Goal: Check status: Check status

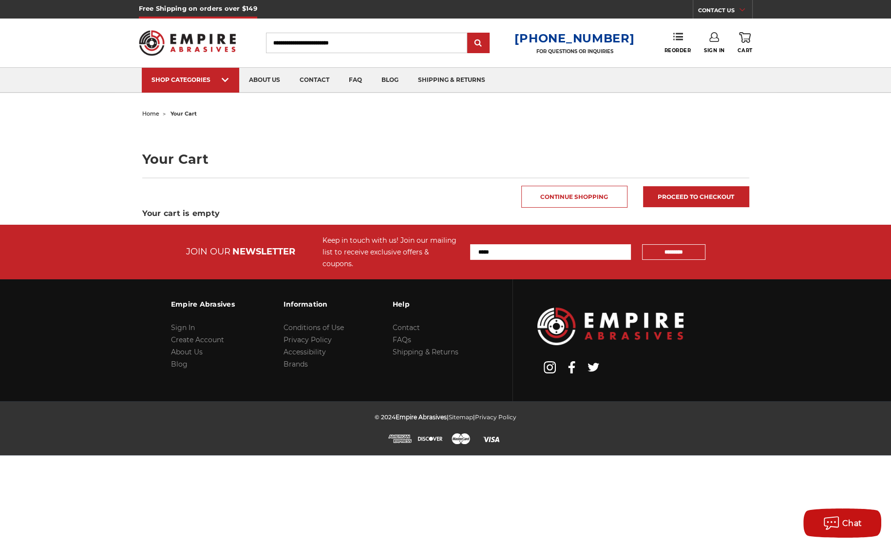
click at [713, 40] on icon at bounding box center [715, 37] width 10 height 10
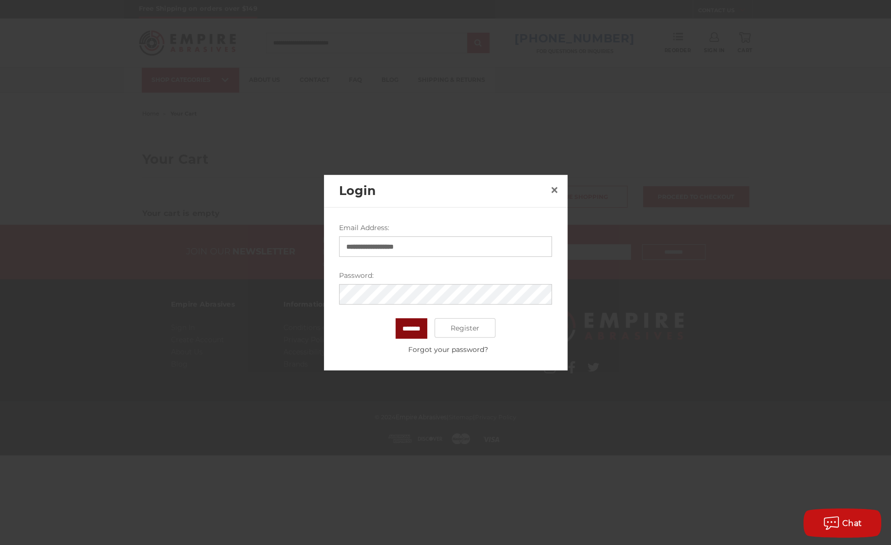
click at [414, 329] on input "*******" at bounding box center [412, 328] width 32 height 20
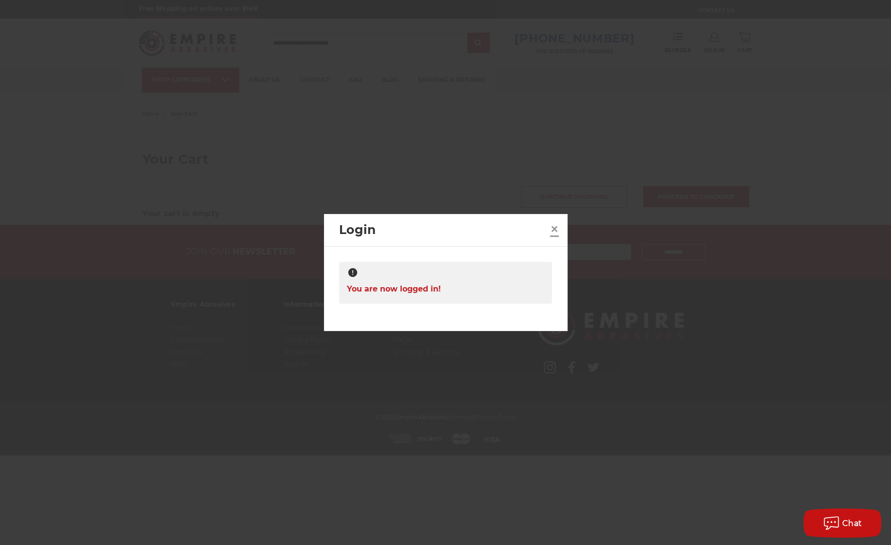
click at [555, 231] on span "×" at bounding box center [554, 228] width 9 height 19
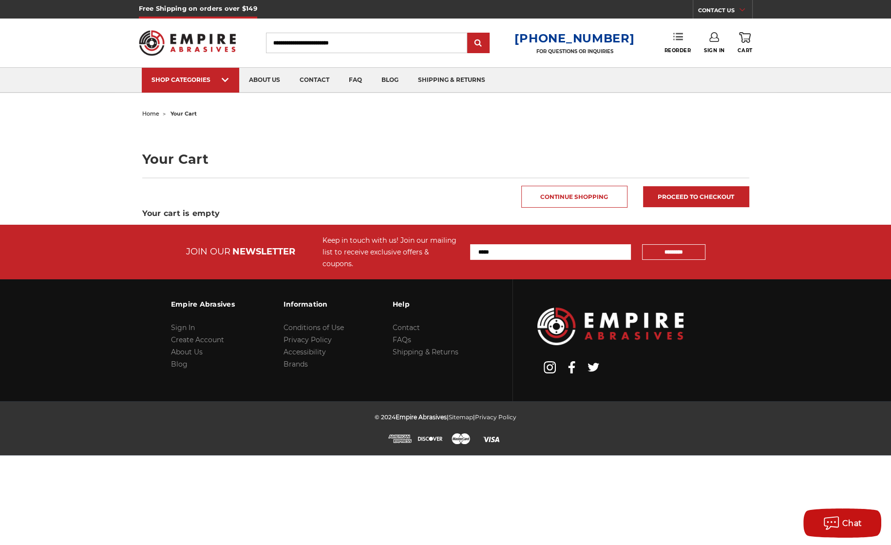
click at [677, 43] on link "Reorder" at bounding box center [677, 42] width 27 height 21
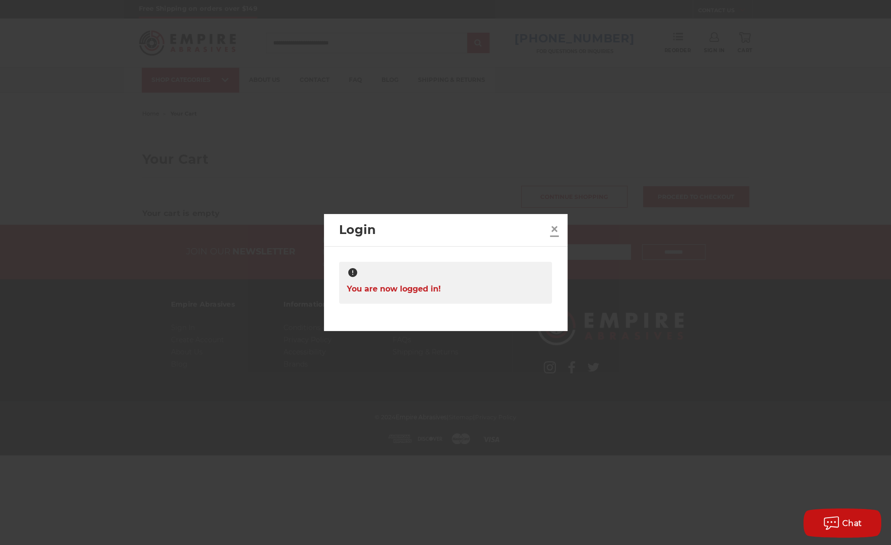
click at [556, 228] on span "×" at bounding box center [554, 228] width 9 height 19
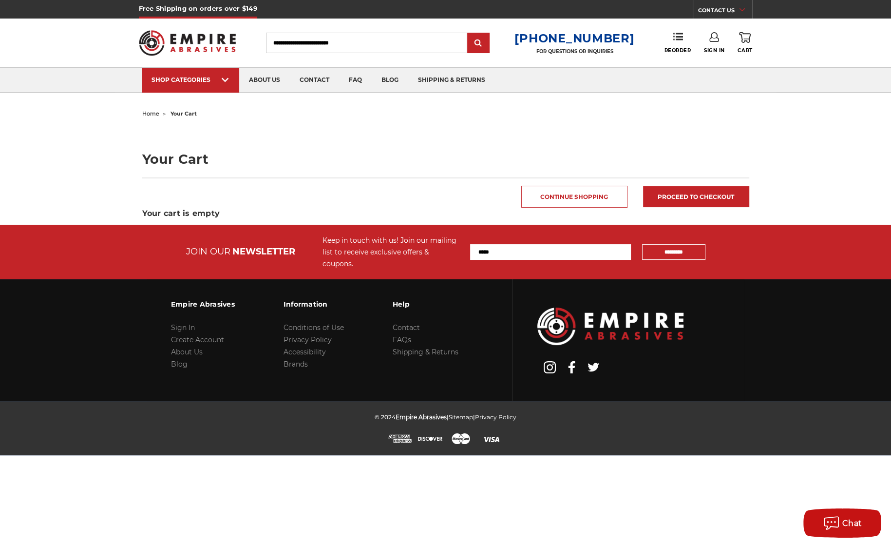
click at [750, 41] on icon at bounding box center [745, 37] width 12 height 11
click at [717, 44] on link "Sign In" at bounding box center [714, 42] width 21 height 21
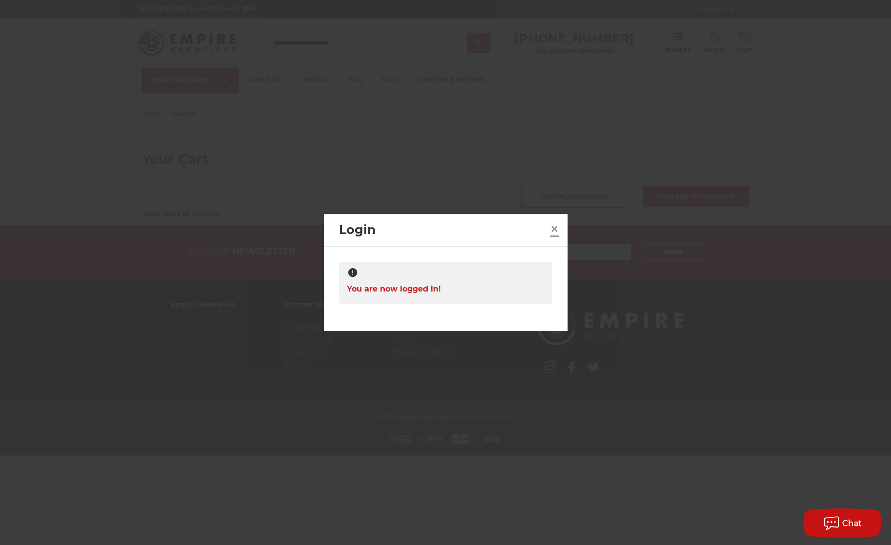
click at [558, 231] on span "×" at bounding box center [554, 228] width 9 height 19
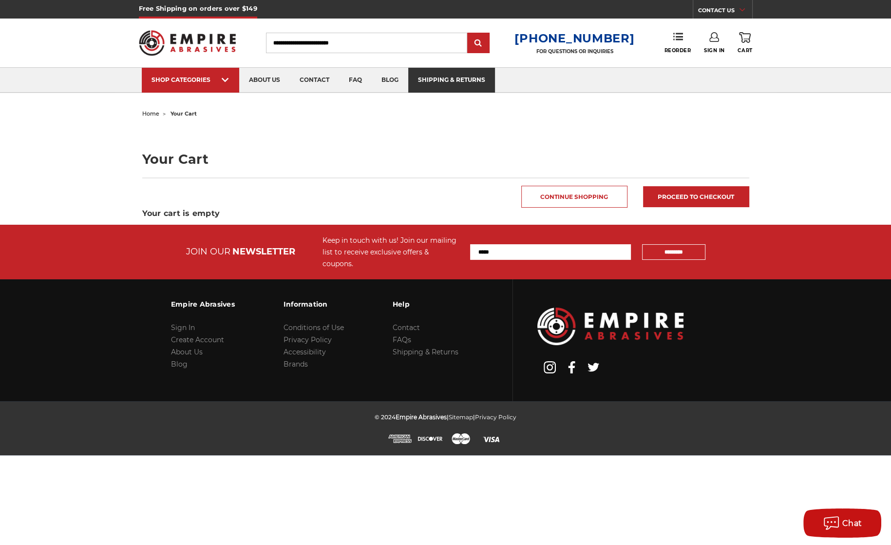
click at [446, 82] on link "shipping & returns" at bounding box center [451, 80] width 87 height 25
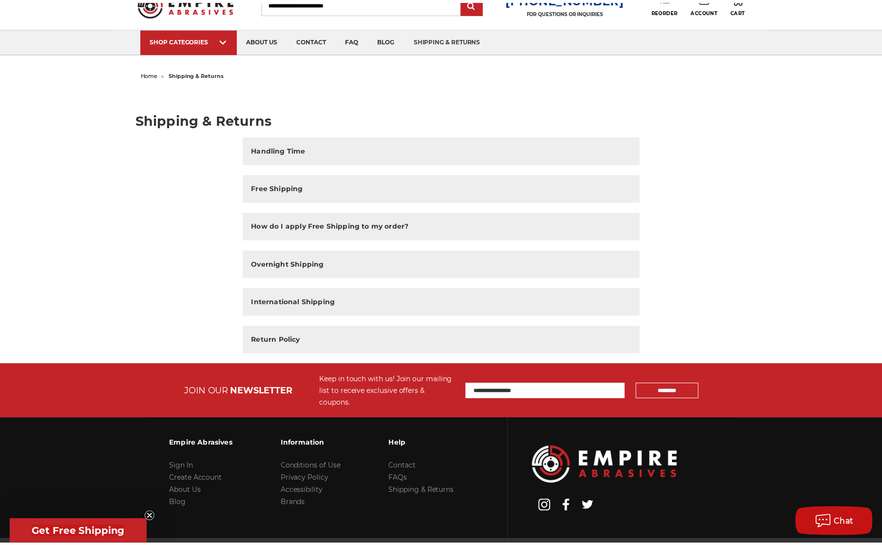
scroll to position [78, 0]
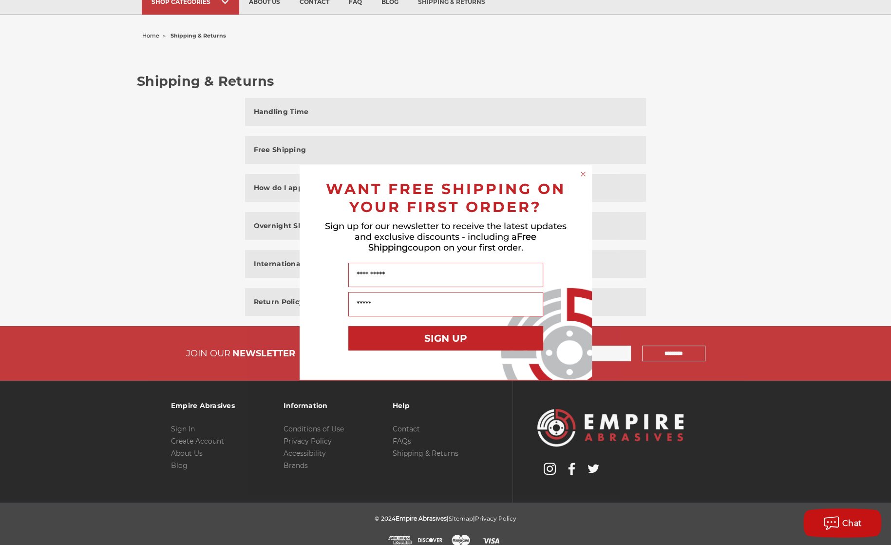
click at [582, 172] on circle "Close dialog" at bounding box center [583, 174] width 9 height 9
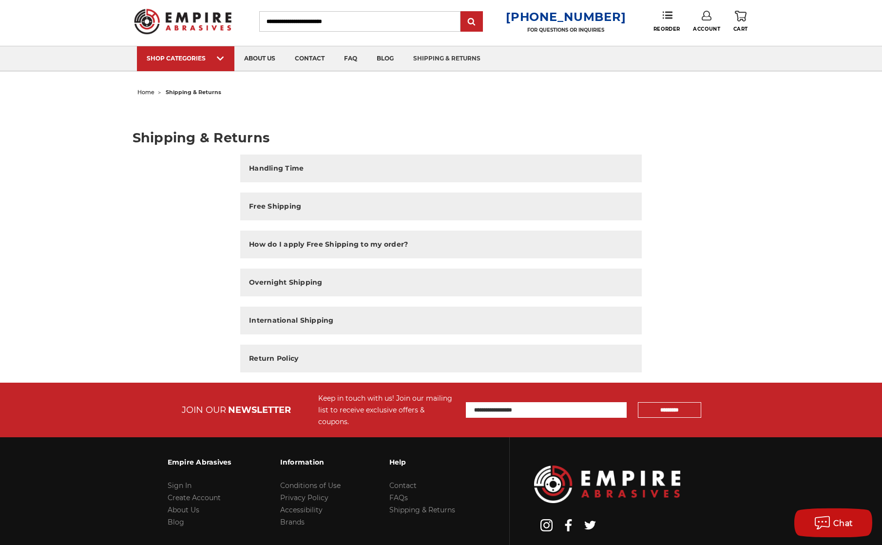
scroll to position [0, 0]
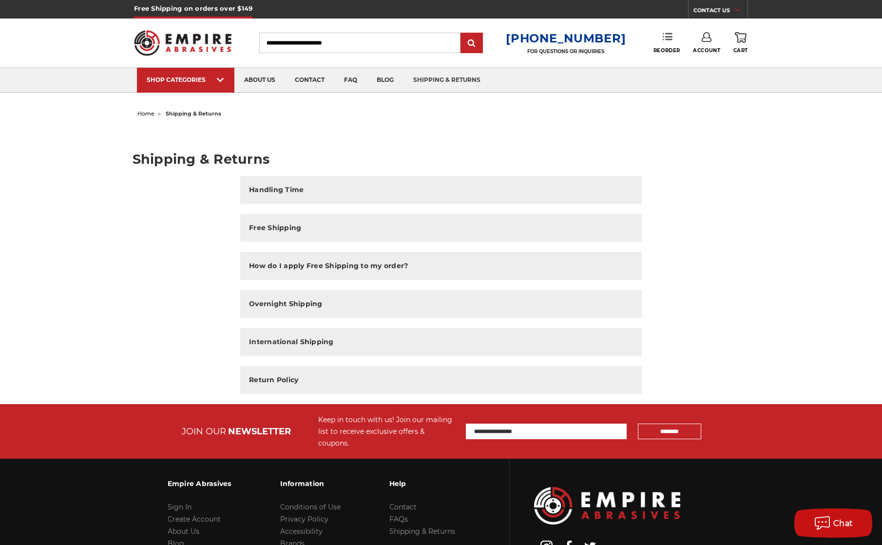
click at [667, 41] on icon at bounding box center [668, 37] width 10 height 10
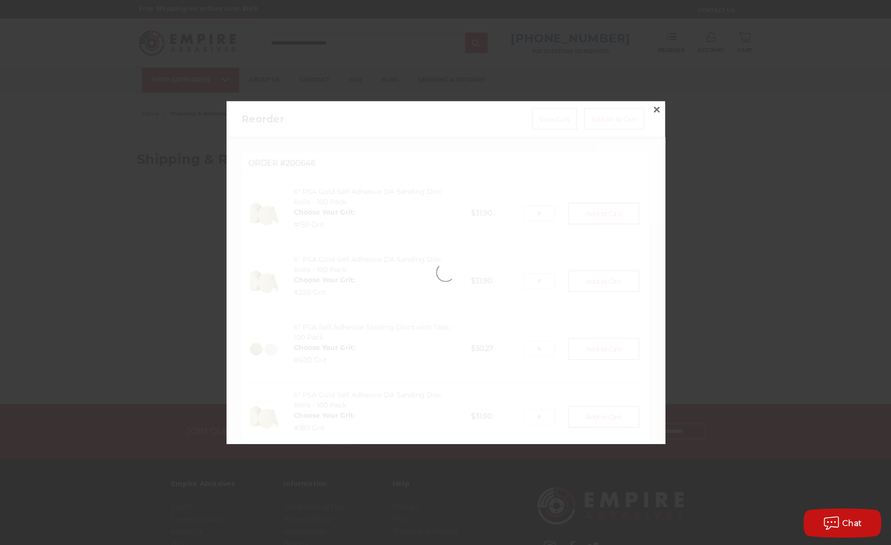
click at [649, 224] on div at bounding box center [446, 272] width 439 height 343
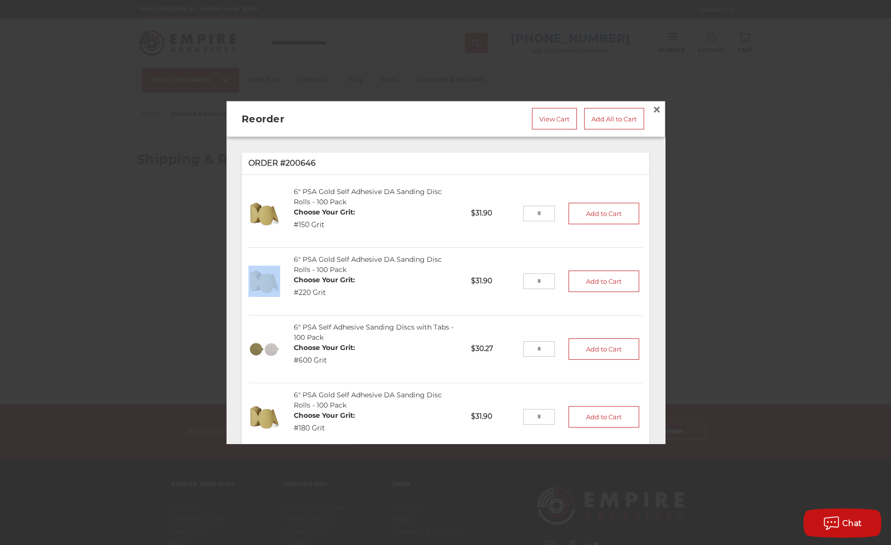
drag, startPoint x: 419, startPoint y: 116, endPoint x: 391, endPoint y: 97, distance: 33.9
click at [378, 101] on div "Reorder View Cart Add All to Cart × Order #200646 6" PSA Gold Self Adhesive DA …" at bounding box center [446, 272] width 439 height 343
click at [405, 92] on div at bounding box center [445, 272] width 891 height 545
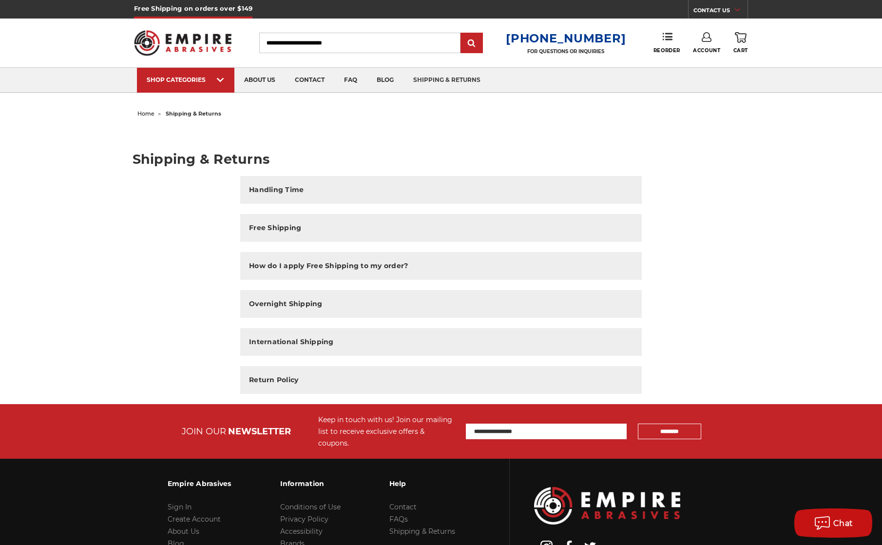
click at [704, 46] on link "Account" at bounding box center [706, 42] width 27 height 21
click at [696, 65] on link "Account" at bounding box center [707, 63] width 70 height 19
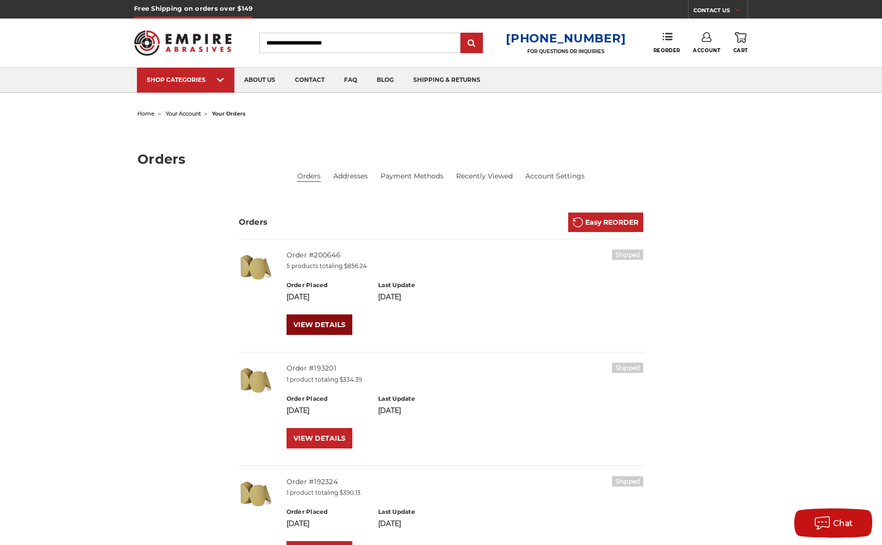
click at [348, 331] on link "VIEW DETAILS" at bounding box center [320, 324] width 66 height 20
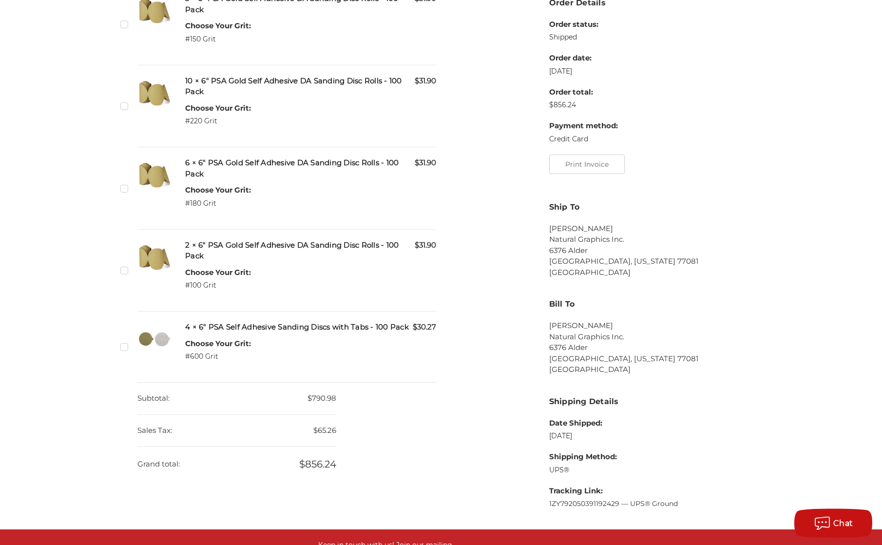
scroll to position [461, 0]
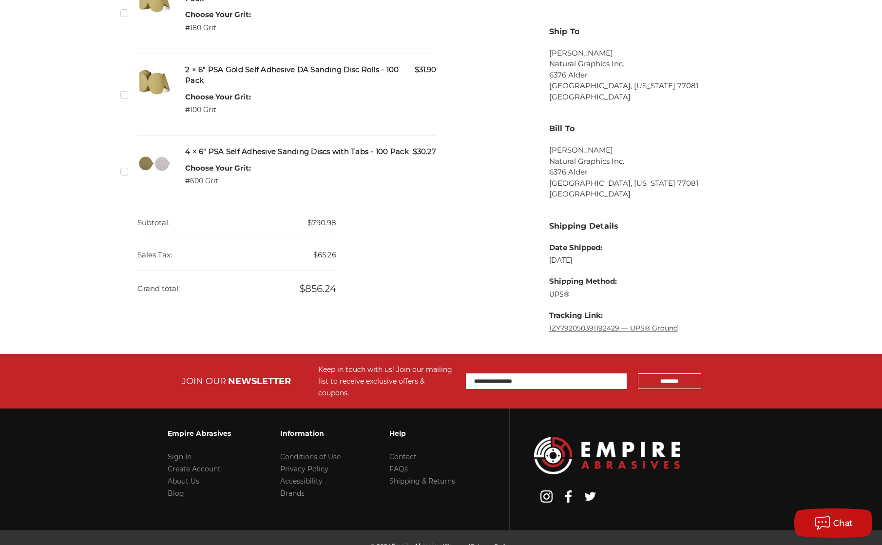
click at [567, 331] on link "1ZY792050391192429 — UPS® Ground" at bounding box center [613, 328] width 129 height 9
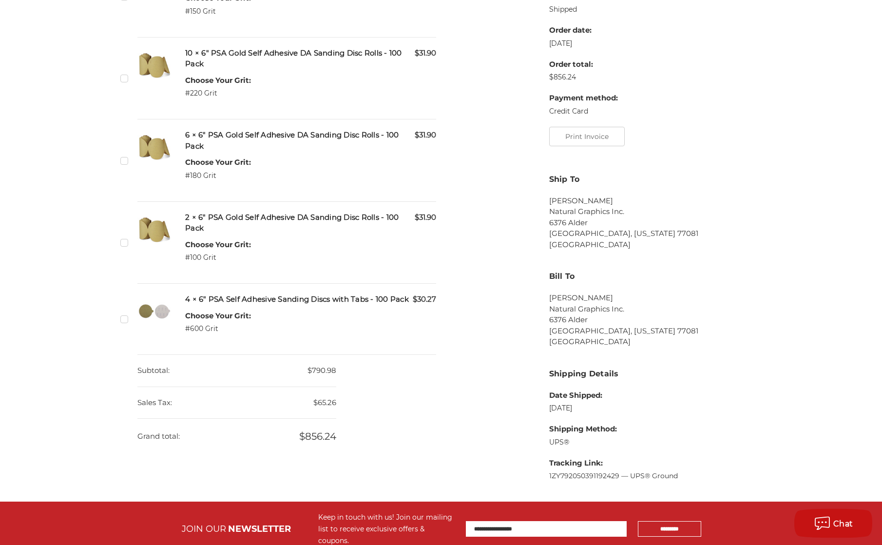
scroll to position [315, 0]
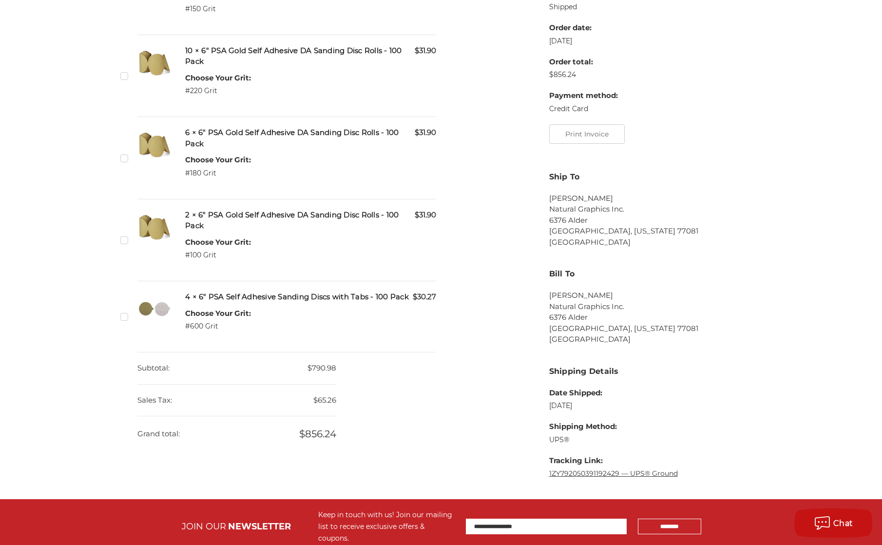
click at [584, 474] on link "1ZY792050391192429 — UPS® Ground" at bounding box center [613, 473] width 129 height 9
